Goal: Check status: Check status

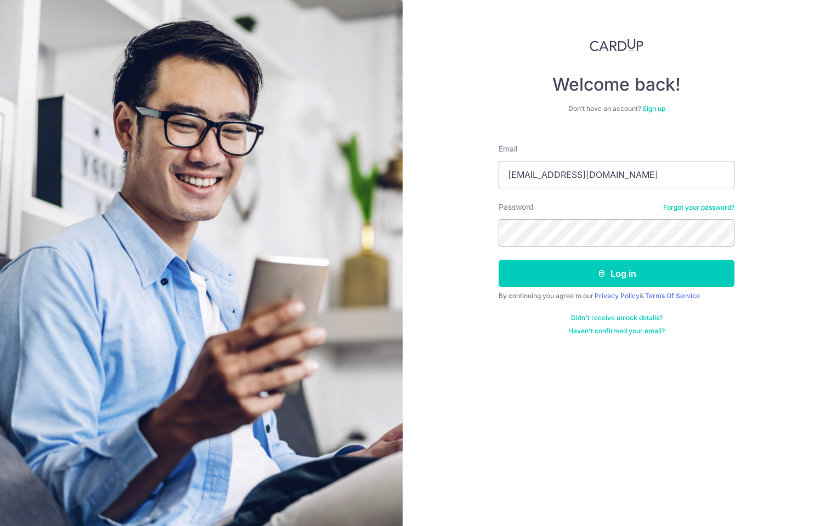
type input "[EMAIL_ADDRESS][DOMAIN_NAME]"
click at [499, 259] on button "Log in" at bounding box center [617, 272] width 236 height 27
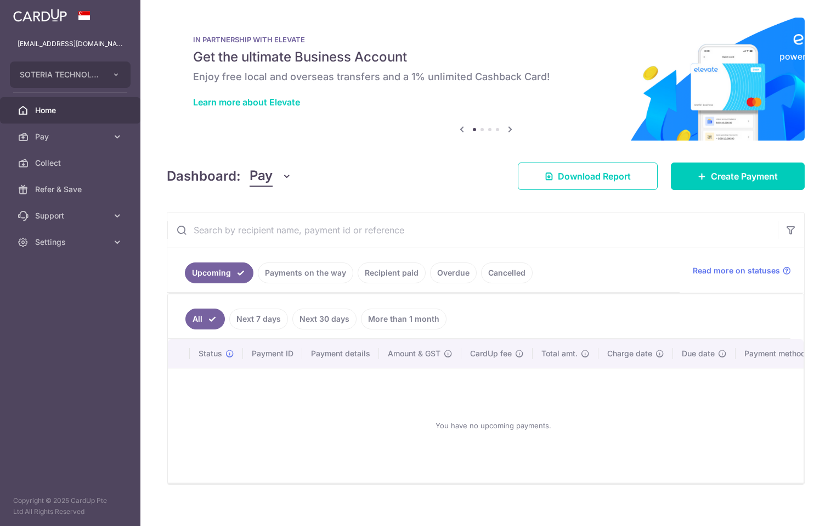
click at [291, 273] on link "Payments on the way" at bounding box center [305, 272] width 95 height 21
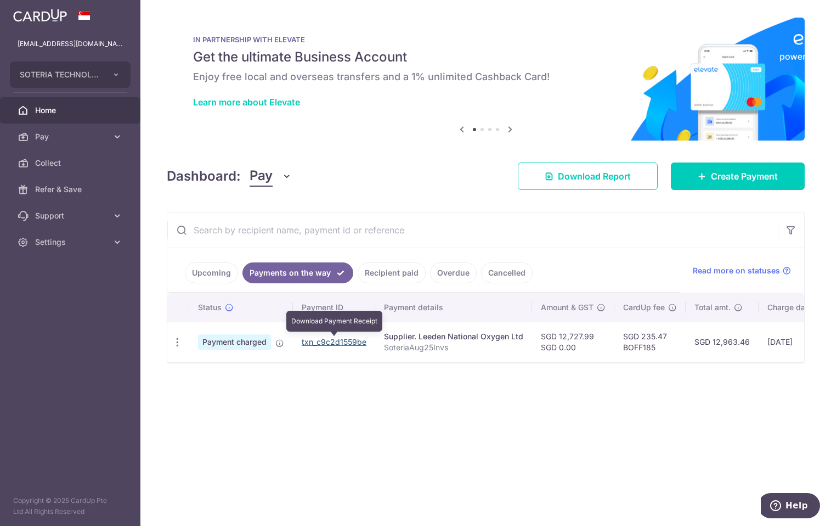
click at [345, 340] on link "txn_c9c2d1559be" at bounding box center [334, 341] width 65 height 9
click at [392, 271] on link "Recipient paid" at bounding box center [392, 272] width 68 height 21
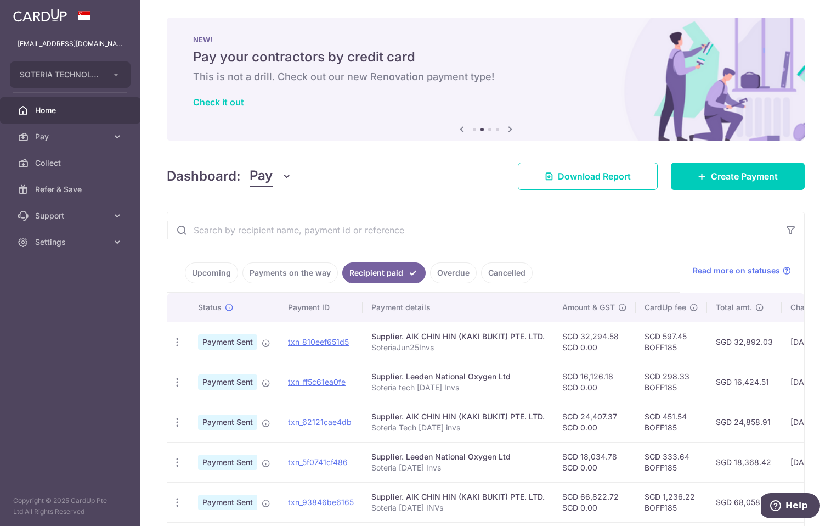
click at [731, 350] on td "SGD 32,892.03" at bounding box center [744, 341] width 75 height 40
